Goal: Check status: Check status

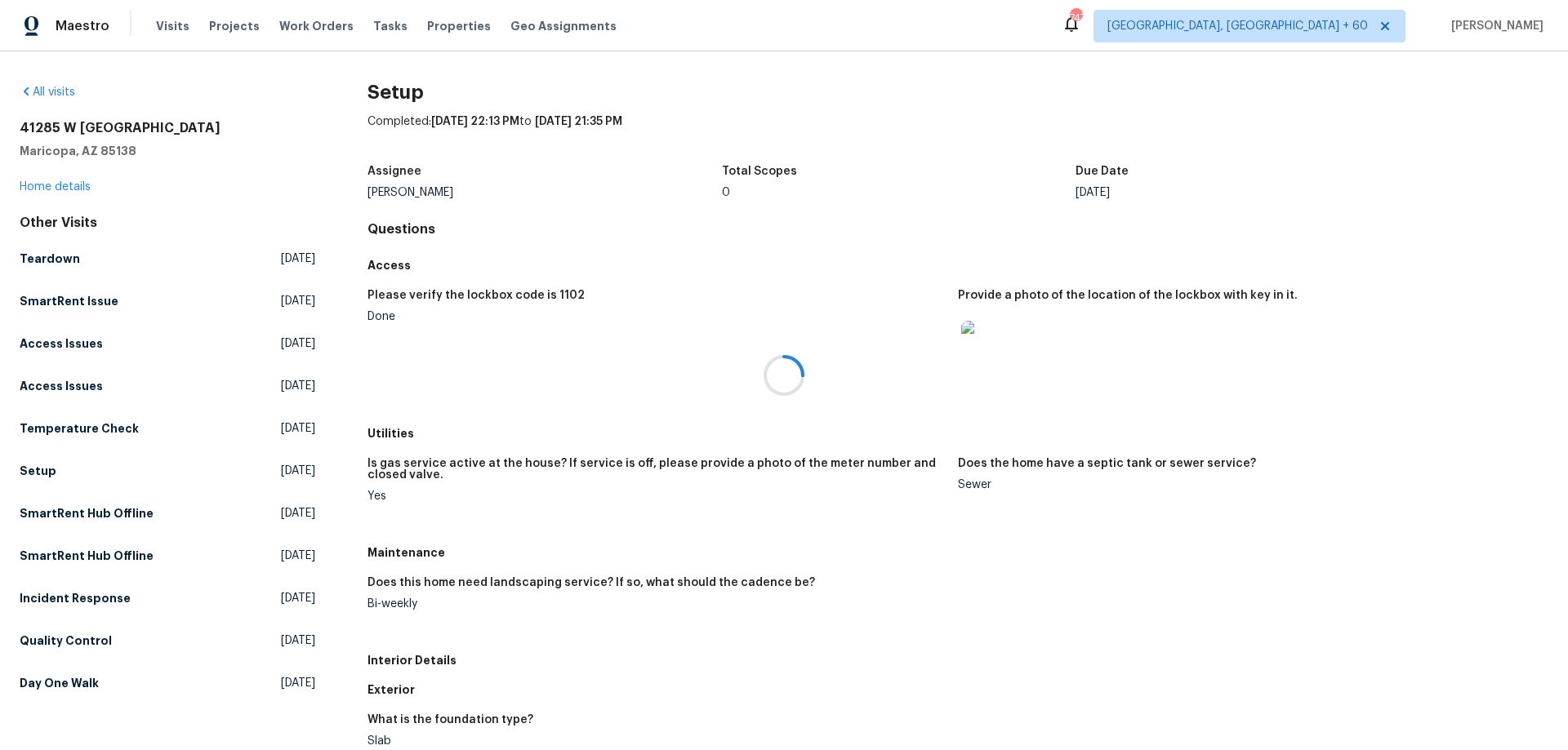
click at [179, 28] on div at bounding box center [784, 375] width 1568 height 750
click at [169, 24] on span "Visits" at bounding box center [172, 25] width 33 height 17
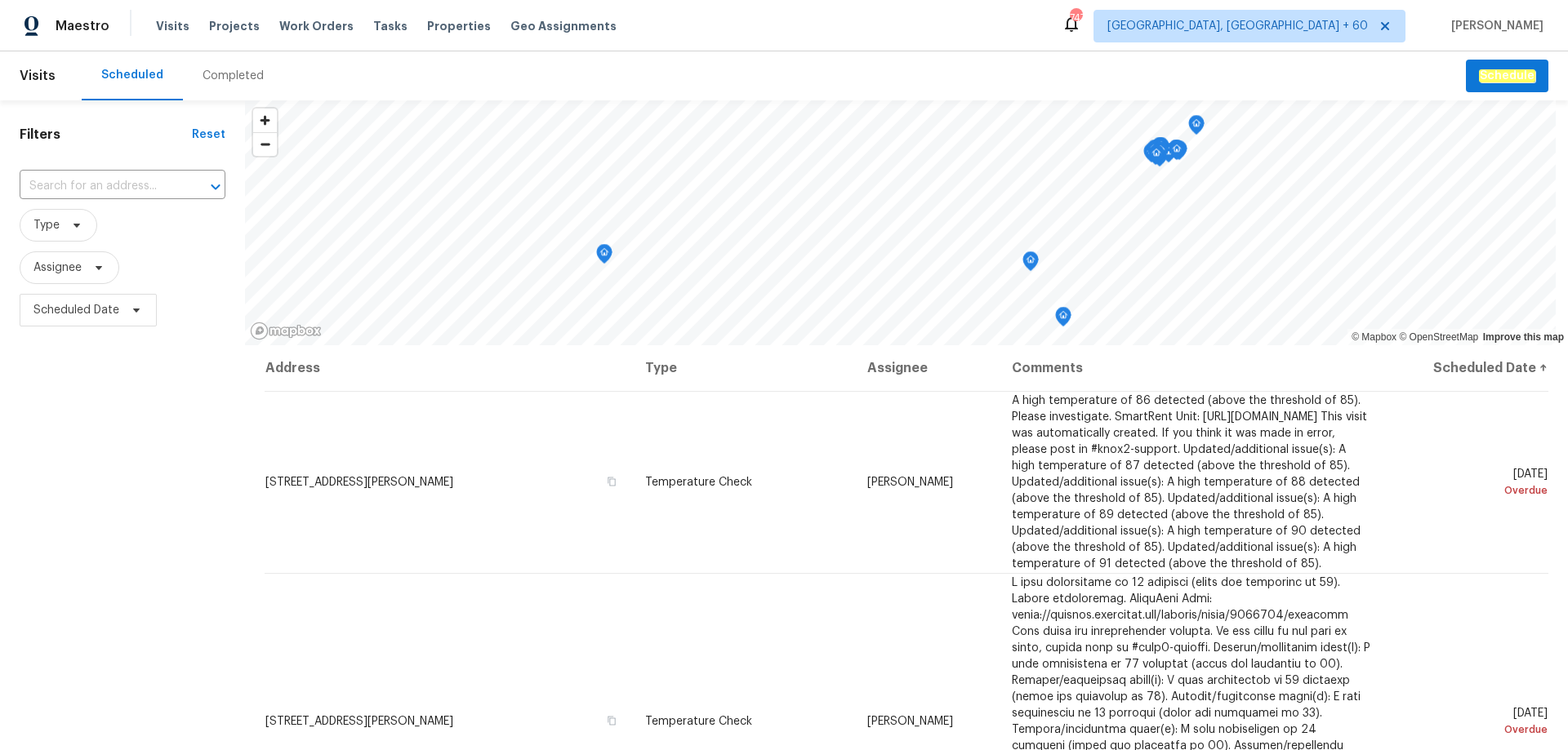
click at [226, 70] on div "Completed" at bounding box center [233, 76] width 61 height 17
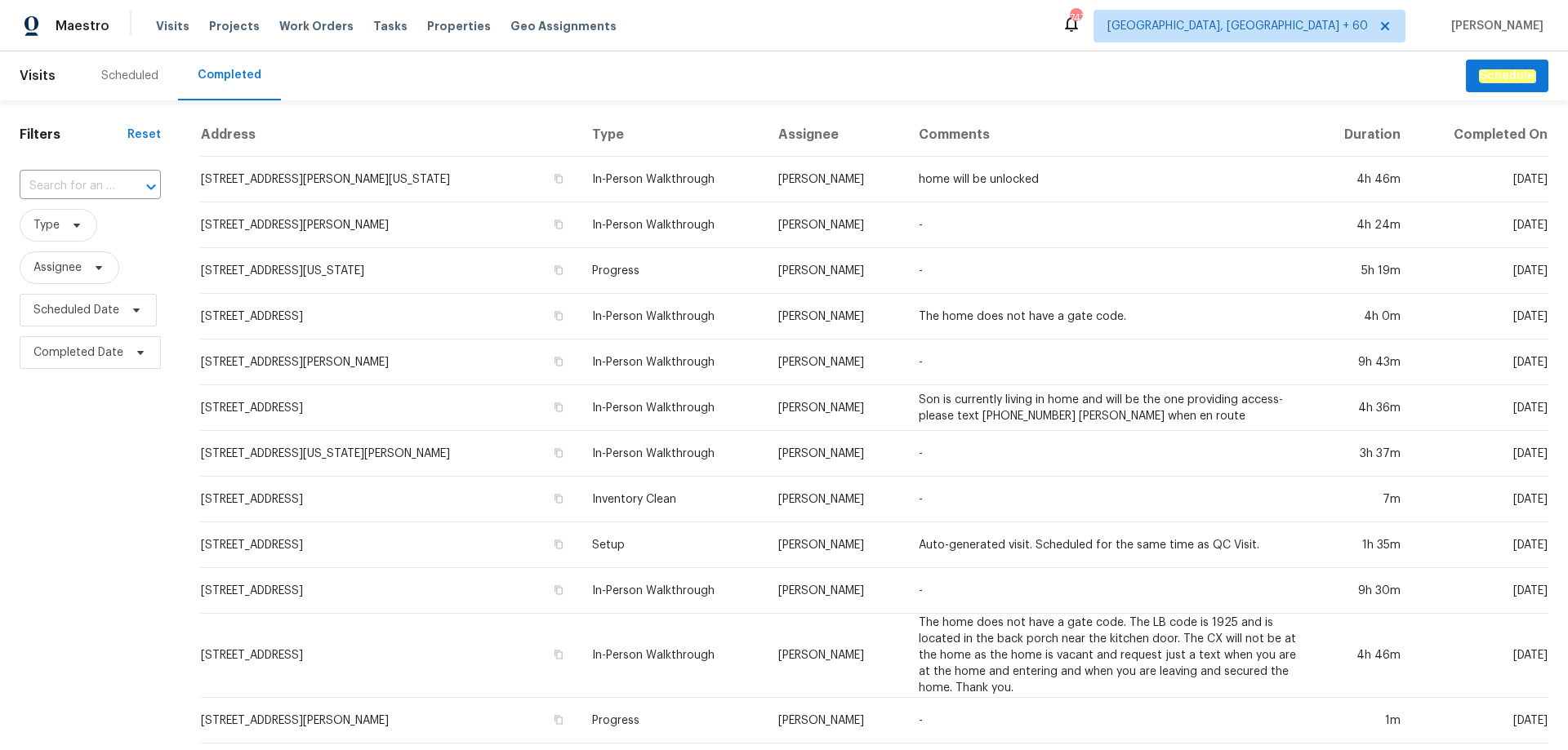
click at [226, 70] on div "Completed" at bounding box center [229, 75] width 63 height 17
